Goal: Navigation & Orientation: Find specific page/section

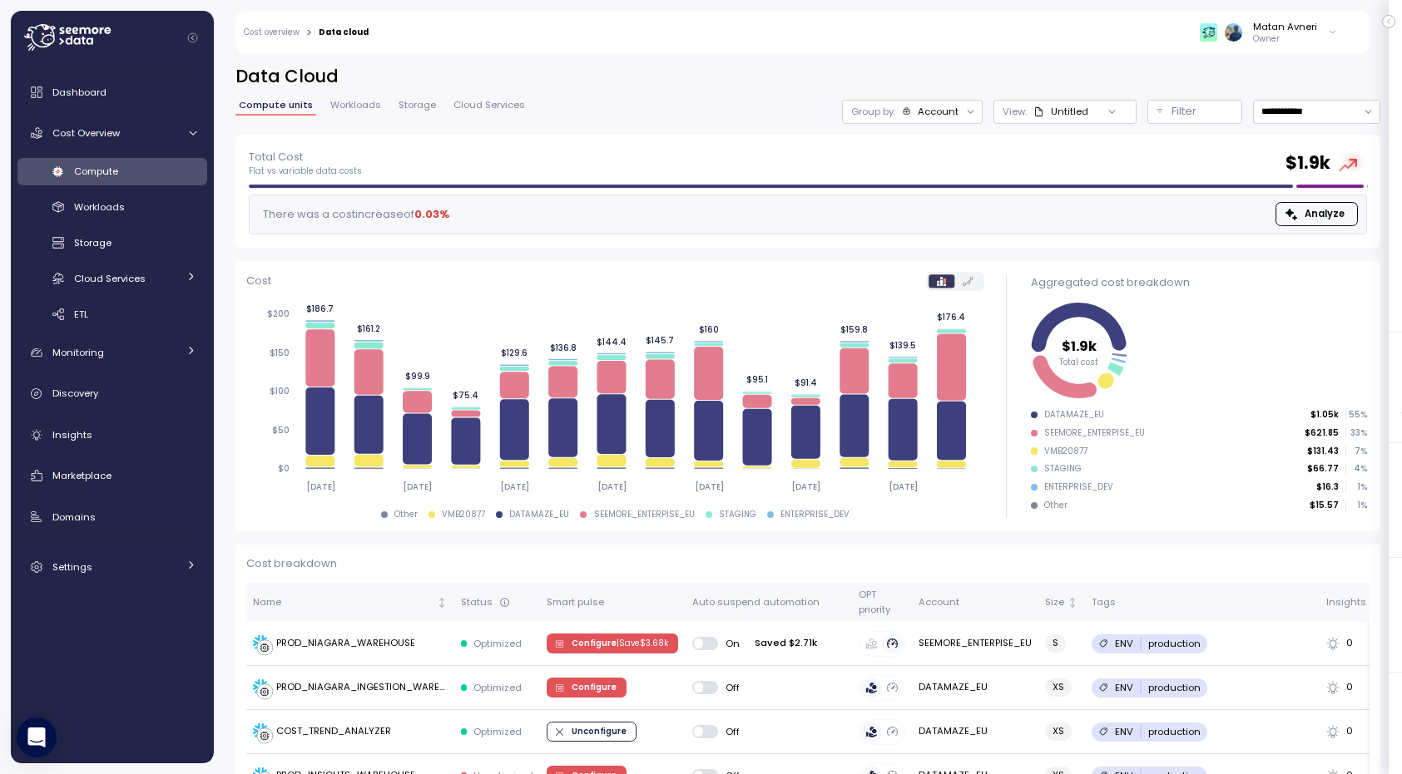
click at [916, 191] on div "Total Cost Flat vs variable data costs $ 1.9k There was a cost increase of 0.03…" at bounding box center [808, 191] width 1118 height 87
